Goal: Task Accomplishment & Management: Manage account settings

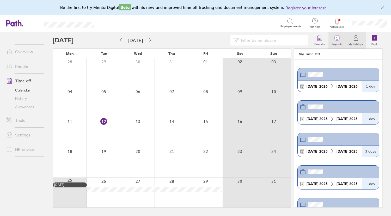
click at [336, 39] on span "1" at bounding box center [336, 38] width 17 height 4
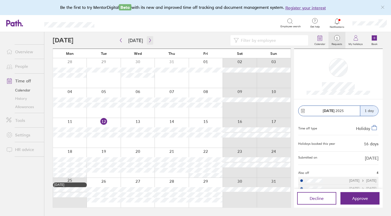
click at [148, 41] on icon "button" at bounding box center [150, 40] width 4 height 4
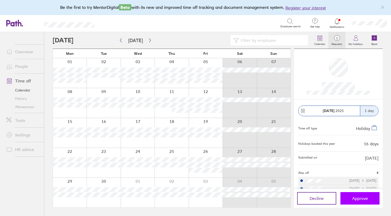
click at [354, 197] on span "Approve" at bounding box center [360, 198] width 16 height 5
click at [362, 198] on span "Approve" at bounding box center [360, 198] width 16 height 5
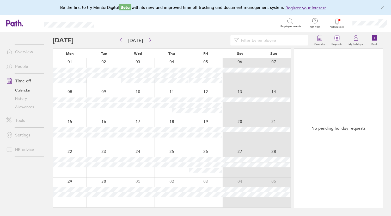
click at [202, 40] on div at bounding box center [182, 40] width 258 height 10
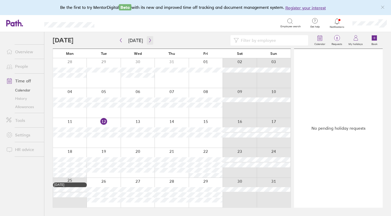
click at [148, 40] on icon "button" at bounding box center [150, 40] width 4 height 4
